Goal: Task Accomplishment & Management: Complete application form

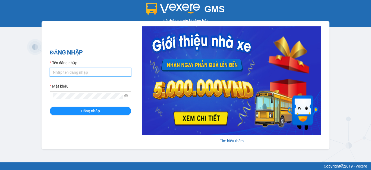
type input "hang2.xedn"
drag, startPoint x: 79, startPoint y: 75, endPoint x: 50, endPoint y: 75, distance: 29.1
click at [50, 75] on input "hang2.xedn" at bounding box center [90, 72] width 81 height 9
type input "dungqs.xedn"
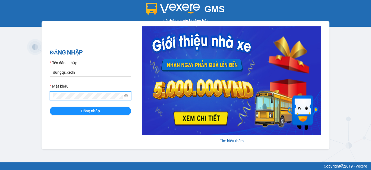
click at [45, 97] on div "ĐĂNG NHẬP Tên đăng nhập dungqs.xedn Mật khẩu Đăng nhập Tìm hiểu thêm" at bounding box center [186, 85] width 288 height 128
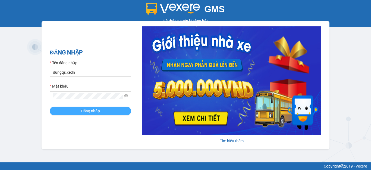
click at [80, 110] on button "Đăng nhập" at bounding box center [90, 110] width 81 height 9
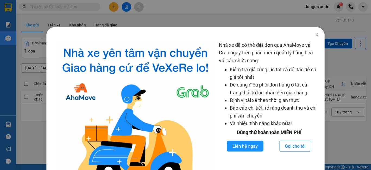
drag, startPoint x: 313, startPoint y: 34, endPoint x: 320, endPoint y: 5, distance: 29.6
click at [315, 34] on icon "close" at bounding box center [317, 34] width 4 height 4
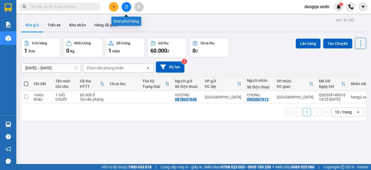
click at [126, 8] on icon "file-add" at bounding box center [126, 7] width 4 height 4
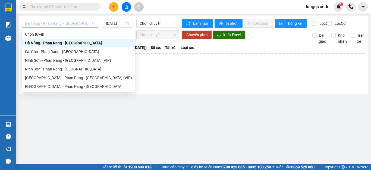
click at [71, 21] on span "Đà Nẵng - Phan Rang - [GEOGRAPHIC_DATA]" at bounding box center [60, 23] width 70 height 8
click at [56, 87] on div "[GEOGRAPHIC_DATA] - Phan Rang - [GEOGRAPHIC_DATA]" at bounding box center [78, 86] width 107 height 6
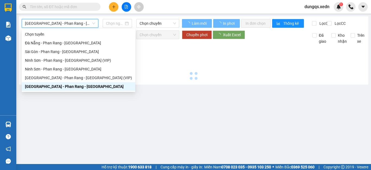
type input "[DATE]"
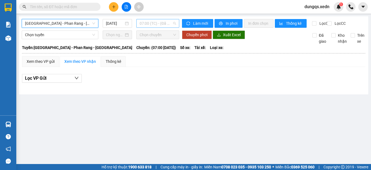
click at [159, 25] on span "07:00 (TC) - (Đã hủy)" at bounding box center [158, 23] width 36 height 8
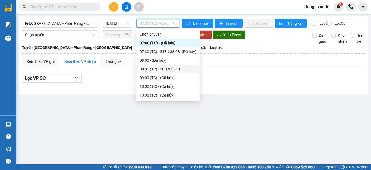
click at [179, 70] on div "08:01 (TC) - 50H-945.14" at bounding box center [168, 69] width 57 height 6
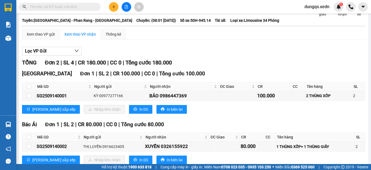
scroll to position [47, 0]
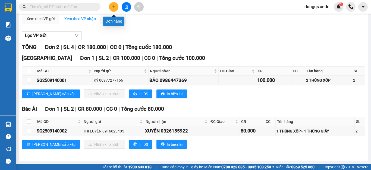
click at [114, 7] on icon "plus" at bounding box center [114, 7] width 4 height 4
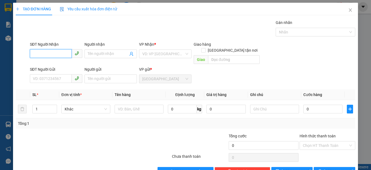
click at [32, 52] on input "SĐT Người Nhận" at bounding box center [51, 53] width 42 height 9
type input "0903738753"
click at [39, 64] on div "0903738753 - [GEOGRAPHIC_DATA]" at bounding box center [63, 65] width 61 height 6
type input "ĐỨC"
type input "50.000"
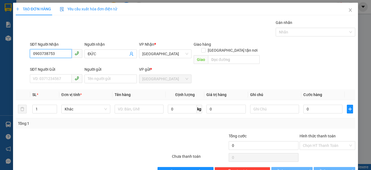
type input "50.000"
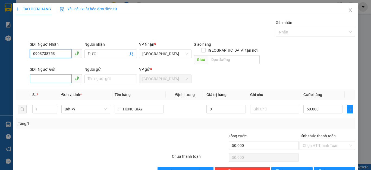
type input "0903738753"
click at [35, 75] on input "SĐT Người Gửi" at bounding box center [51, 78] width 42 height 9
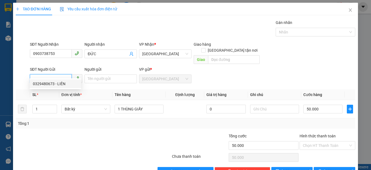
click at [49, 83] on div "0329480673 - LIÊN" at bounding box center [55, 84] width 45 height 6
type input "0329480673"
type input "LIÊN"
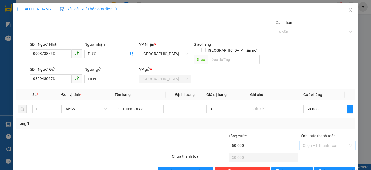
click at [325, 141] on input "Hình thức thanh toán" at bounding box center [325, 145] width 45 height 8
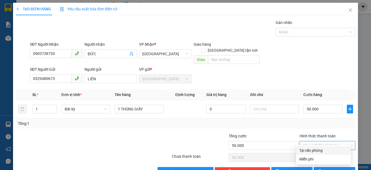
click at [311, 151] on div "Tại văn phòng" at bounding box center [323, 150] width 48 height 6
type input "0"
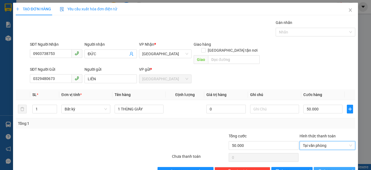
click at [329, 168] on span "[PERSON_NAME] và In" at bounding box center [343, 171] width 38 height 6
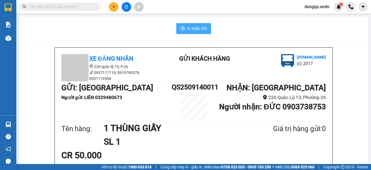
click at [191, 32] on span "In mẫu A5" at bounding box center [197, 28] width 20 height 7
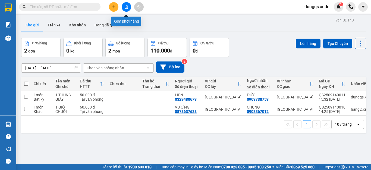
click at [125, 8] on icon "file-add" at bounding box center [126, 7] width 3 height 4
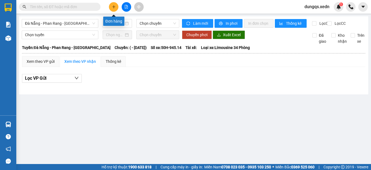
click at [114, 7] on icon "plus" at bounding box center [114, 7] width 4 height 4
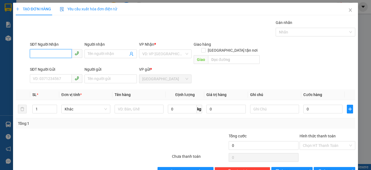
click at [33, 54] on input "SĐT Người Nhận" at bounding box center [51, 53] width 42 height 9
type input "0963824605"
click at [46, 64] on div "0963824605 - [PERSON_NAME]" at bounding box center [59, 65] width 53 height 6
type input "[PERSON_NAME]"
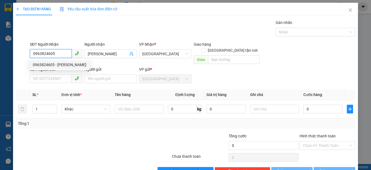
type input "30.000"
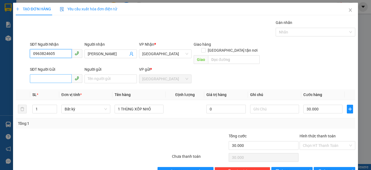
type input "0963824605"
click at [34, 74] on input "SĐT Người Gửi" at bounding box center [51, 78] width 42 height 9
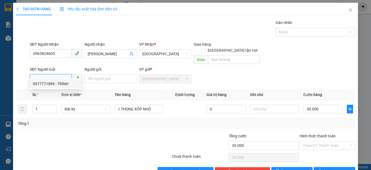
click at [42, 83] on div "0977771089 - TRÌNH" at bounding box center [55, 84] width 45 height 6
type input "0977771089"
type input "TRÌNH"
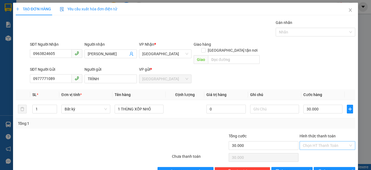
click at [323, 141] on input "Hình thức thanh toán" at bounding box center [325, 145] width 45 height 8
click at [313, 150] on div "Tại văn phòng" at bounding box center [323, 150] width 48 height 6
type input "0"
click at [325, 167] on button "[PERSON_NAME] và In" at bounding box center [335, 171] width 42 height 9
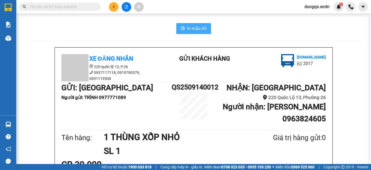
click at [187, 28] on span "In mẫu A5" at bounding box center [197, 28] width 20 height 7
